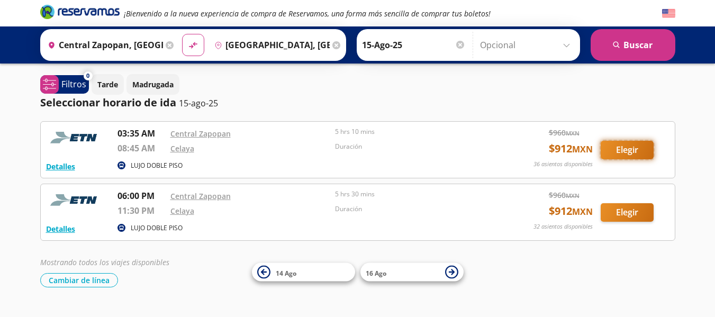
click at [641, 150] on button "Elegir" at bounding box center [627, 150] width 53 height 19
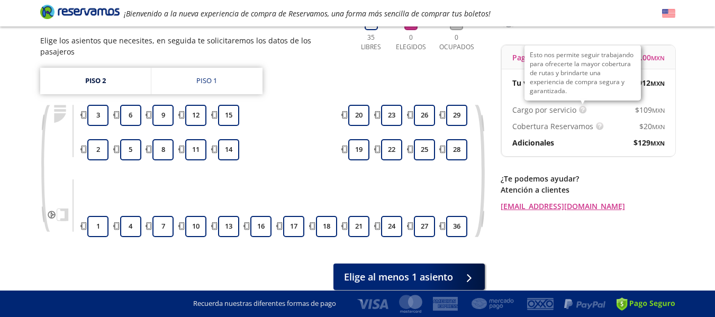
scroll to position [106, 0]
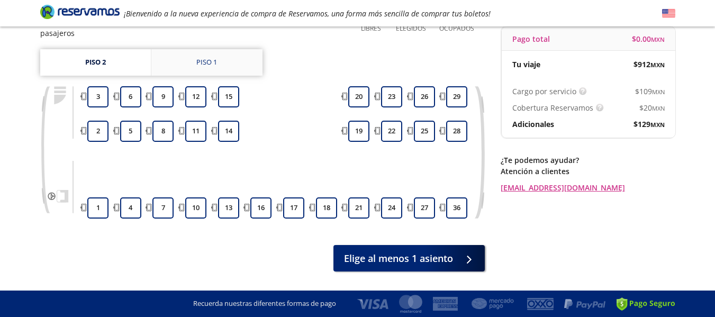
click at [237, 52] on link "Piso 1" at bounding box center [206, 62] width 111 height 26
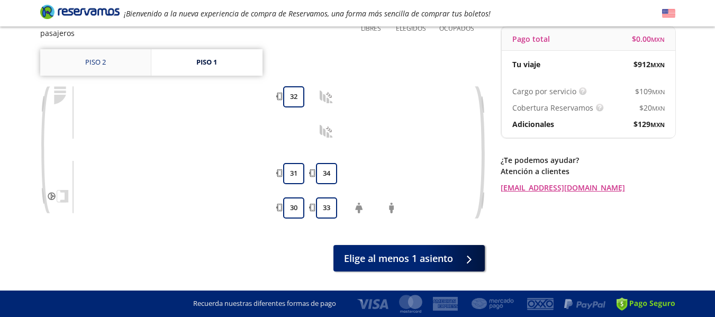
click at [118, 51] on link "Piso 2" at bounding box center [95, 62] width 111 height 26
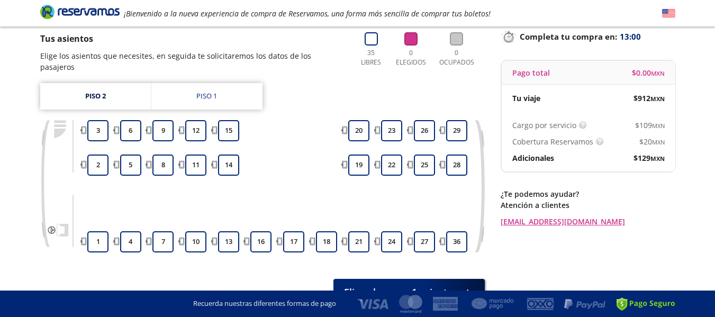
scroll to position [53, 0]
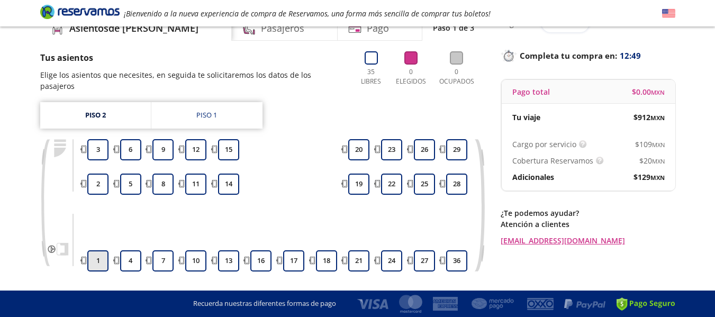
click at [104, 250] on button "1" at bounding box center [97, 260] width 21 height 21
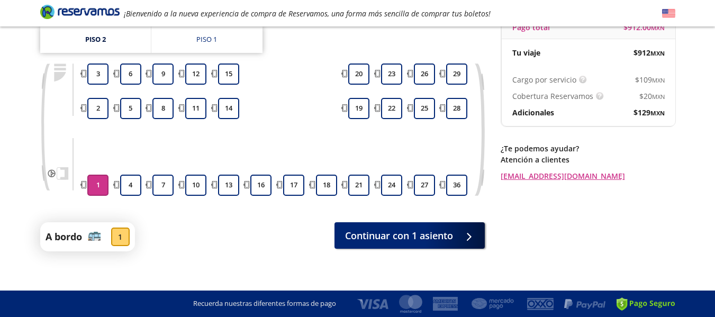
scroll to position [126, 0]
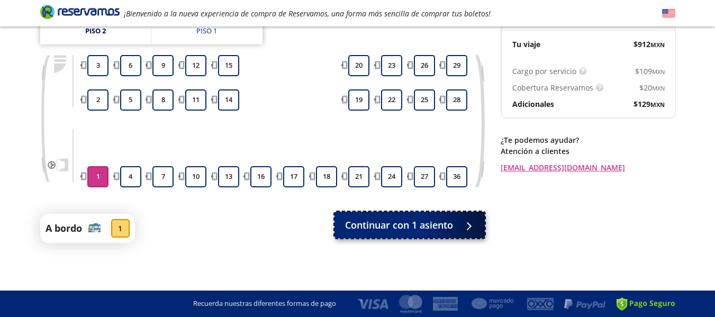
click at [438, 229] on span "Continuar con 1 asiento" at bounding box center [399, 225] width 108 height 14
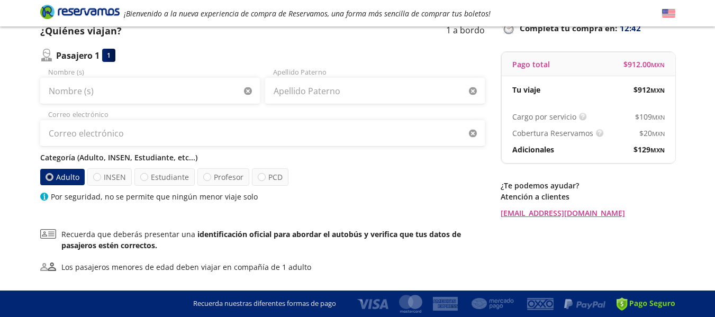
scroll to position [4, 0]
